Goal: Transaction & Acquisition: Subscribe to service/newsletter

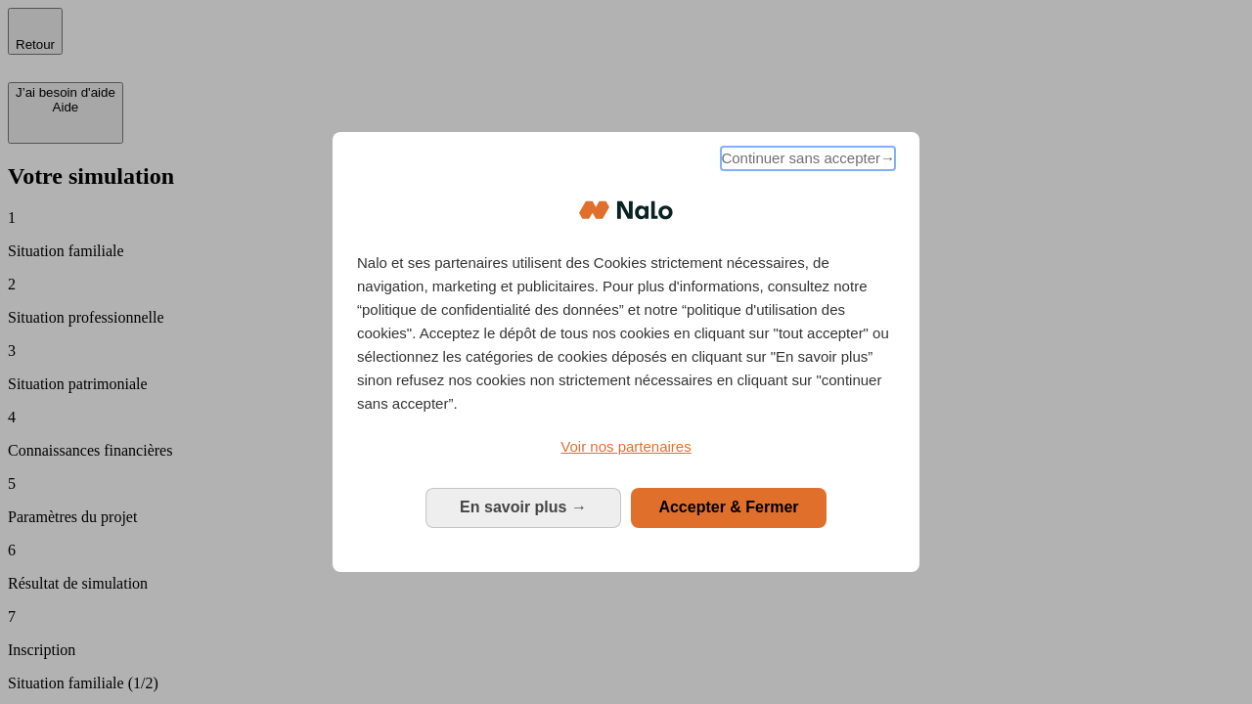
click at [806, 161] on span "Continuer sans accepter →" at bounding box center [808, 158] width 174 height 23
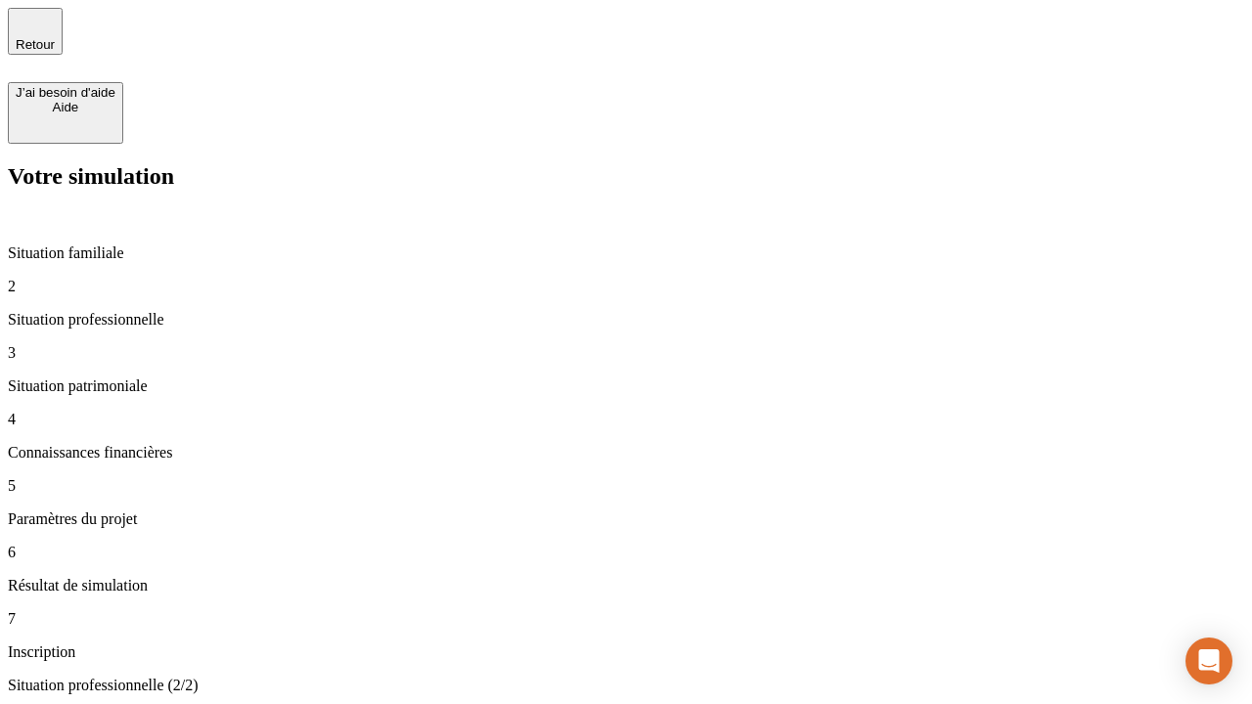
type input "30 000"
type input "1 000"
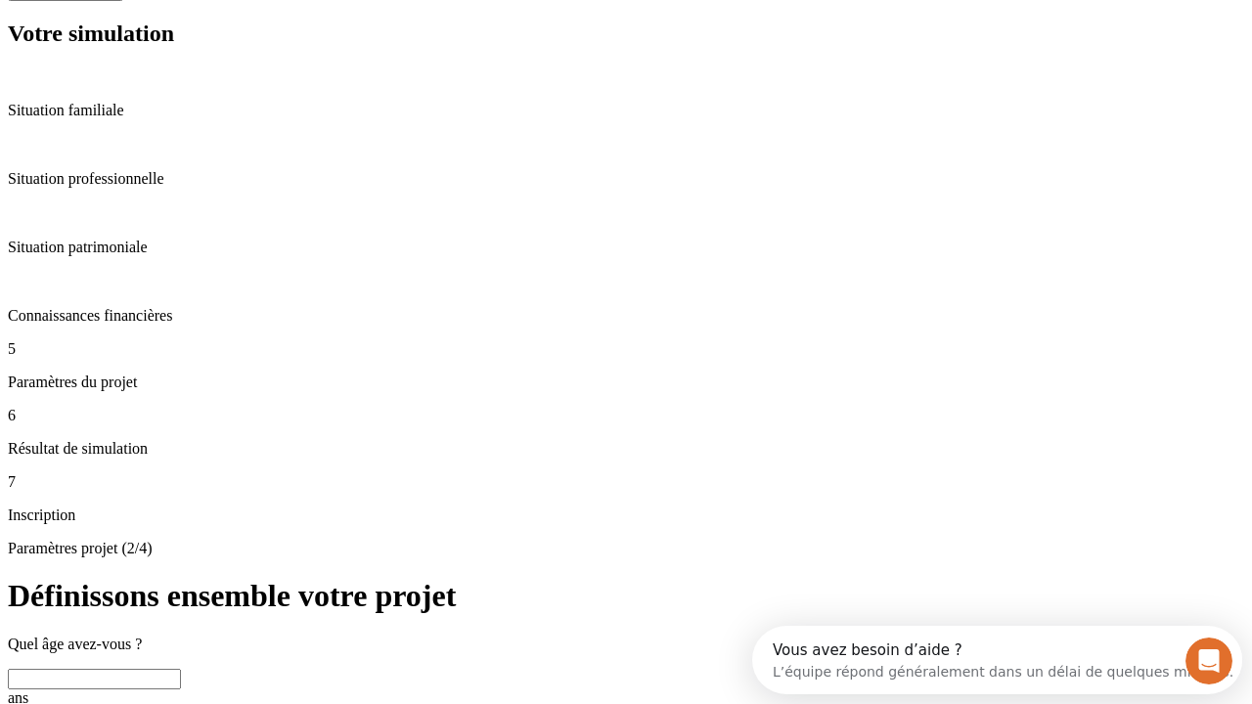
scroll to position [37, 0]
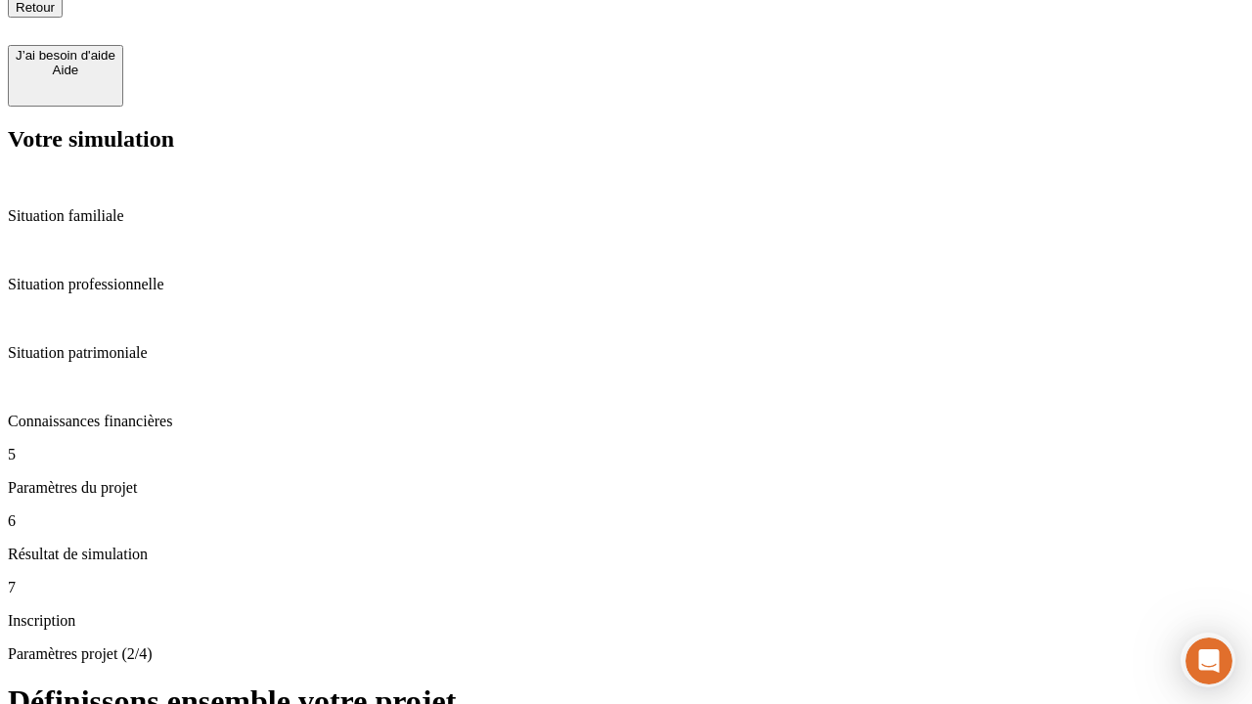
type input "40"
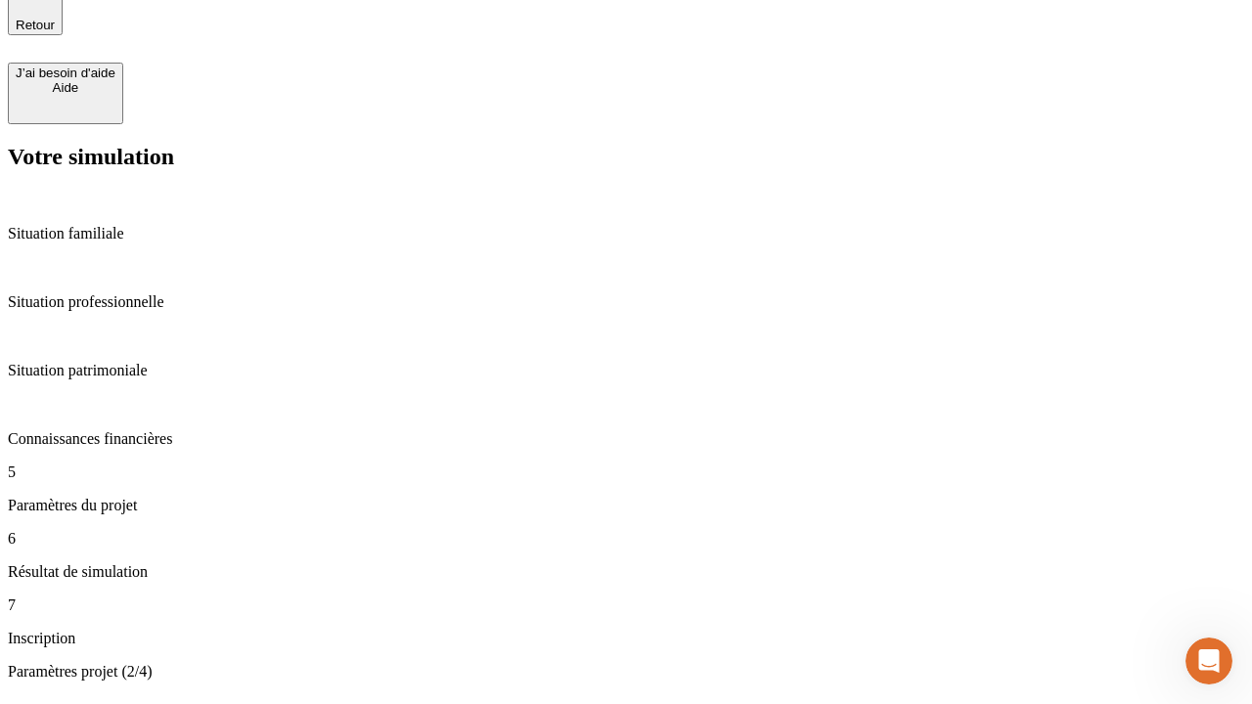
type input "64"
type input "200 000"
type input "640"
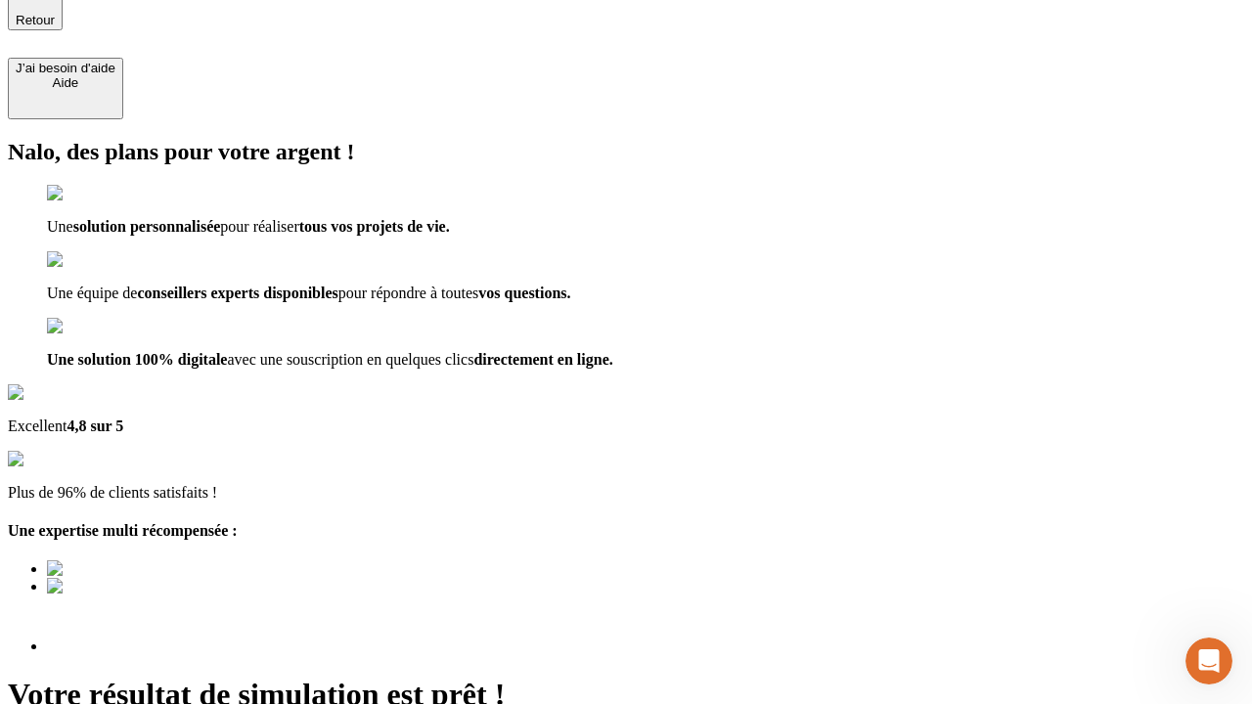
scroll to position [6, 0]
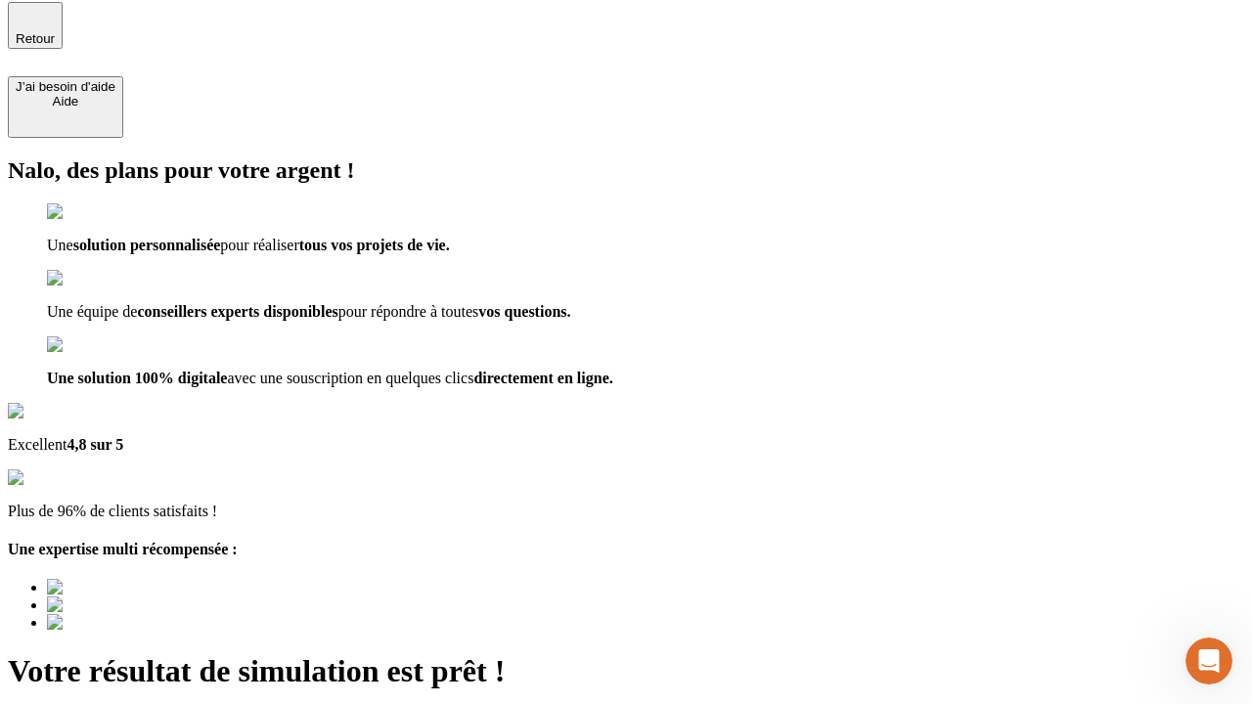
type input "[EMAIL_ADDRESS][DOMAIN_NAME]"
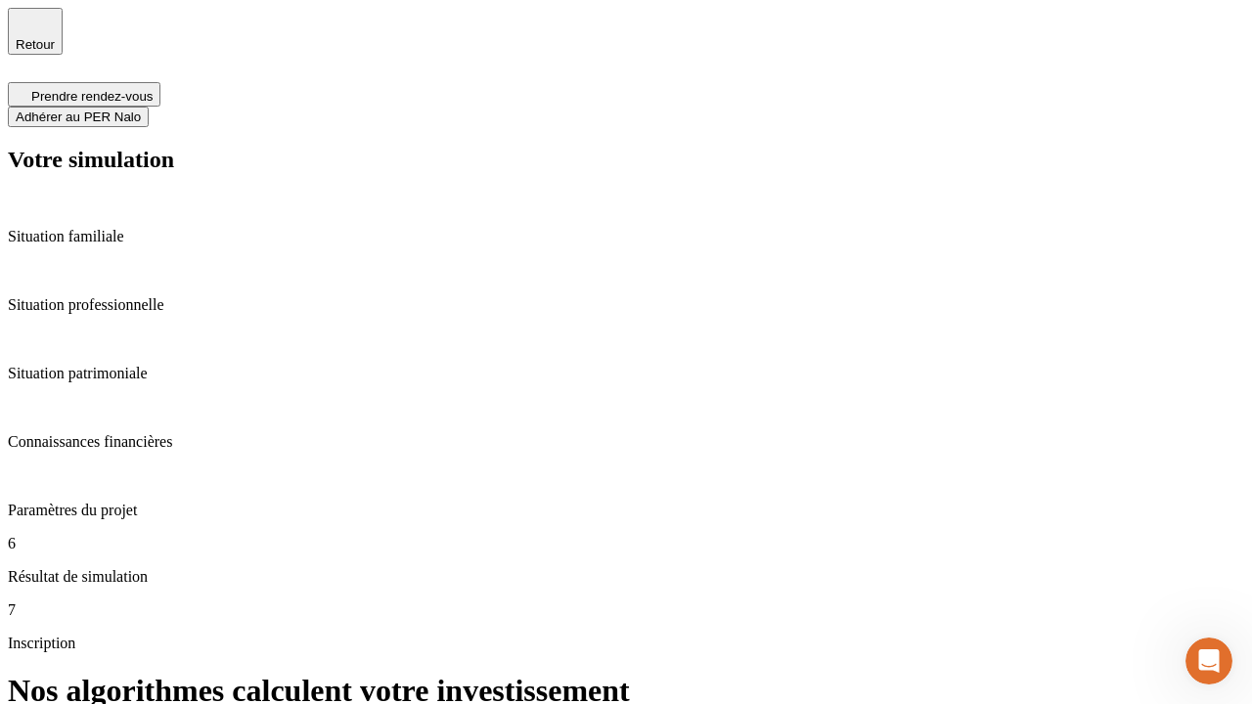
scroll to position [8, 0]
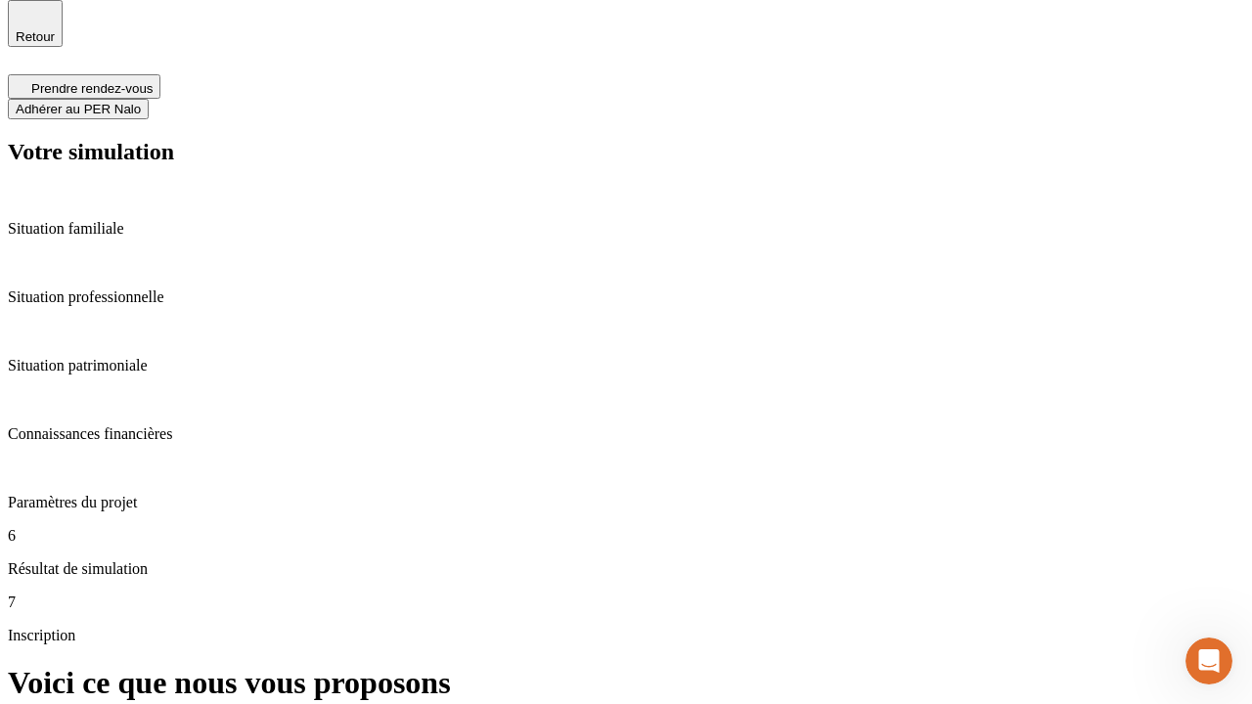
click at [141, 102] on span "Adhérer au PER Nalo" at bounding box center [78, 109] width 125 height 15
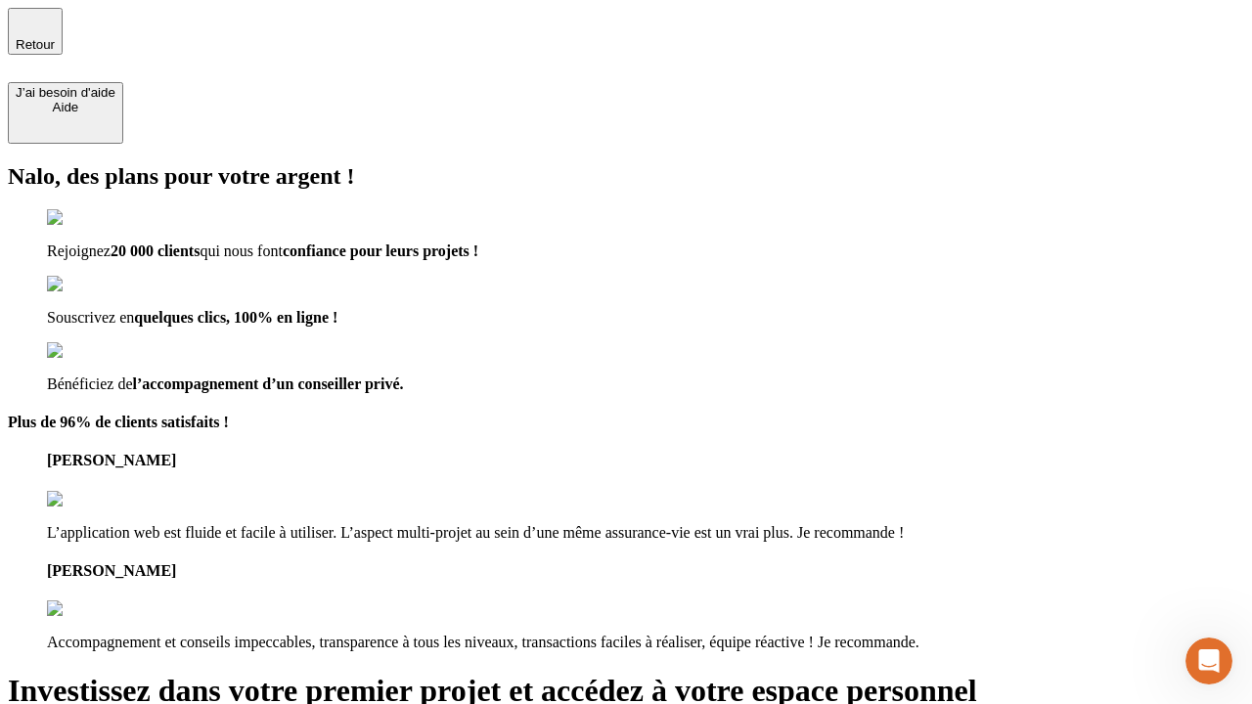
type input "[PERSON_NAME][EMAIL_ADDRESS][DOMAIN_NAME]"
